Goal: Task Accomplishment & Management: Manage account settings

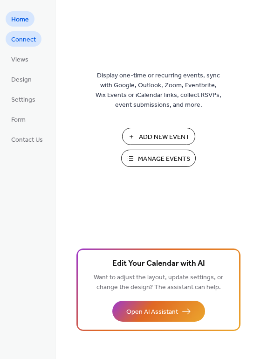
click at [25, 44] on span "Connect" at bounding box center [23, 40] width 25 height 10
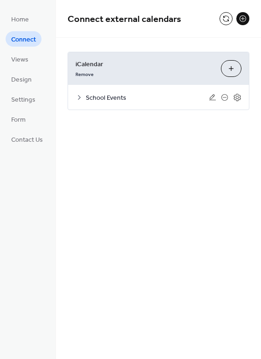
click at [119, 101] on span "School Events" at bounding box center [147, 98] width 123 height 10
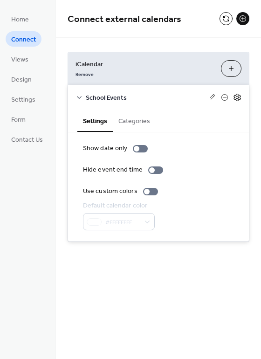
click at [236, 97] on icon at bounding box center [237, 97] width 8 height 8
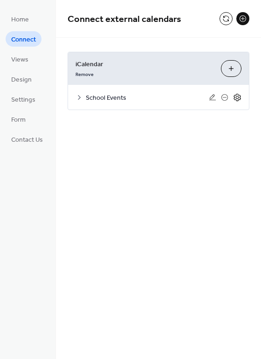
click at [236, 98] on icon at bounding box center [237, 97] width 8 height 8
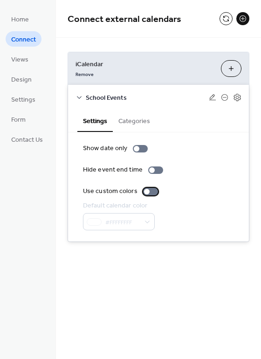
click at [149, 189] on div at bounding box center [150, 191] width 15 height 7
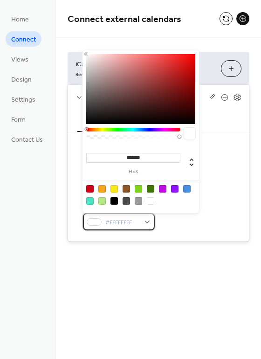
click at [147, 225] on div "#FFFFFFFF" at bounding box center [119, 221] width 72 height 17
click at [151, 78] on div at bounding box center [140, 89] width 109 height 70
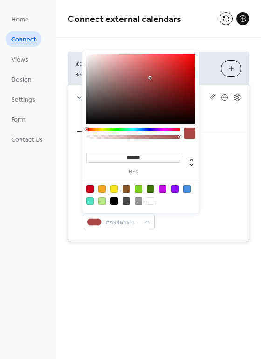
click at [160, 75] on div at bounding box center [140, 89] width 109 height 70
click at [168, 89] on div at bounding box center [140, 89] width 109 height 70
click at [186, 71] on div at bounding box center [140, 89] width 109 height 70
type input "*******"
click at [185, 84] on div at bounding box center [140, 89] width 109 height 70
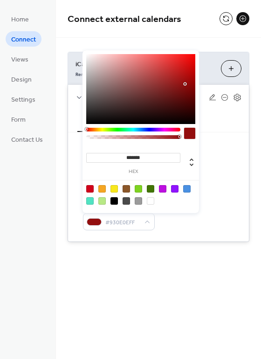
click at [225, 205] on div "Default calendar color #930E0EFF" at bounding box center [158, 215] width 151 height 29
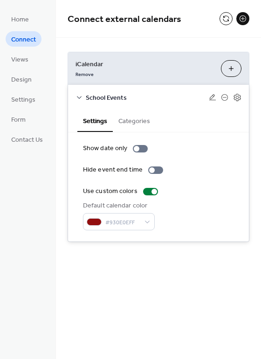
click at [163, 265] on div "Connect external calendars iCalendar Remove Add iCalendar School Events Setting…" at bounding box center [158, 135] width 205 height 270
